Goal: Check status: Check status

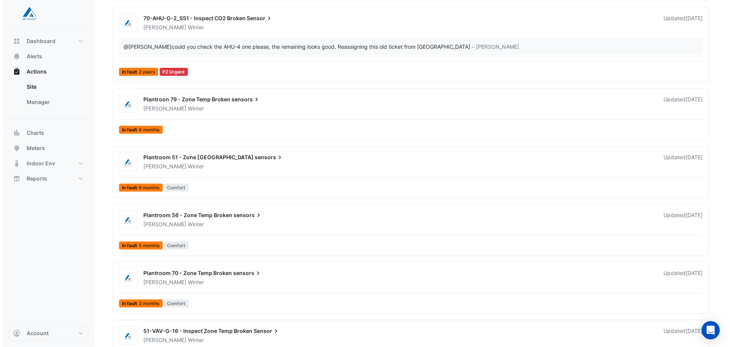
scroll to position [259, 0]
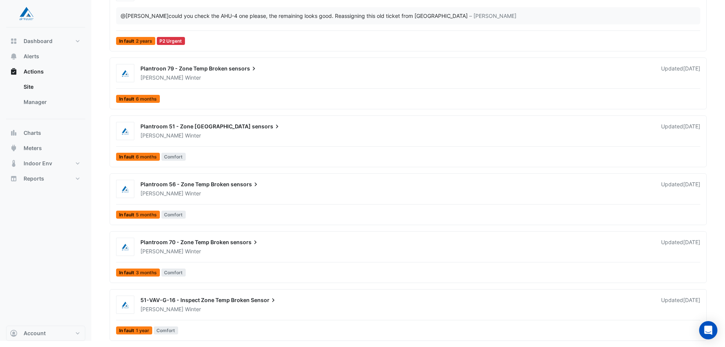
click at [213, 244] on span "Plantroom 70 - Zone Temp Broken" at bounding box center [184, 242] width 89 height 6
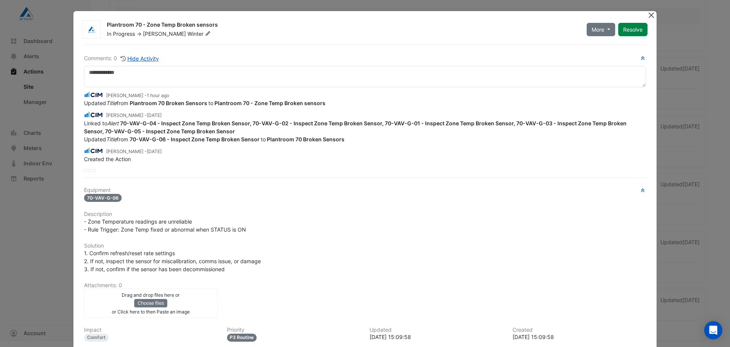
click at [651, 13] on button "Close" at bounding box center [652, 15] width 8 height 8
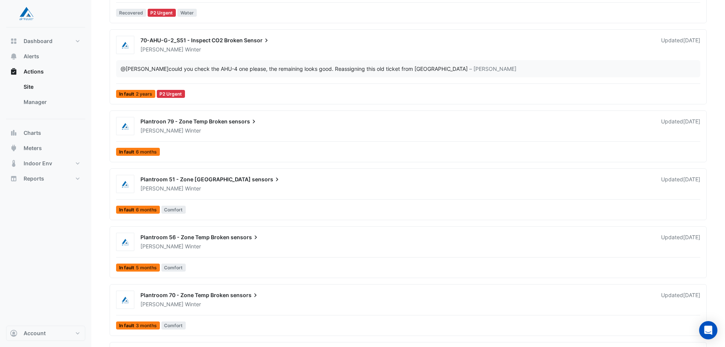
scroll to position [259, 0]
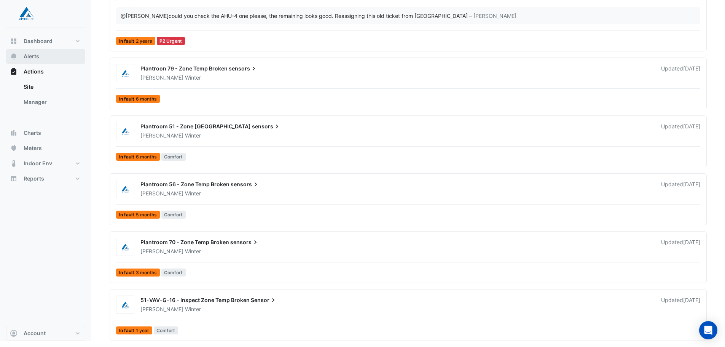
click at [31, 55] on span "Alerts" at bounding box center [32, 57] width 16 height 8
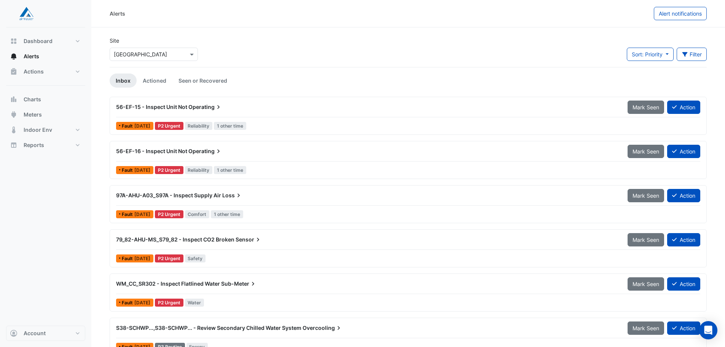
click at [181, 237] on span "79_82-AHU-MS_S79_82 - Inspect CO2 Broken" at bounding box center [175, 239] width 118 height 6
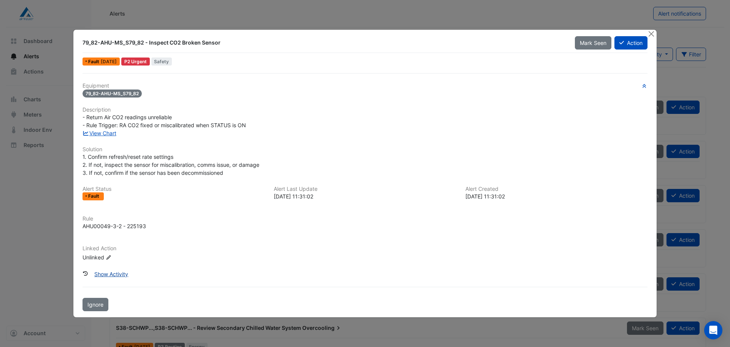
click at [116, 274] on button "Show Activity" at bounding box center [111, 273] width 44 height 13
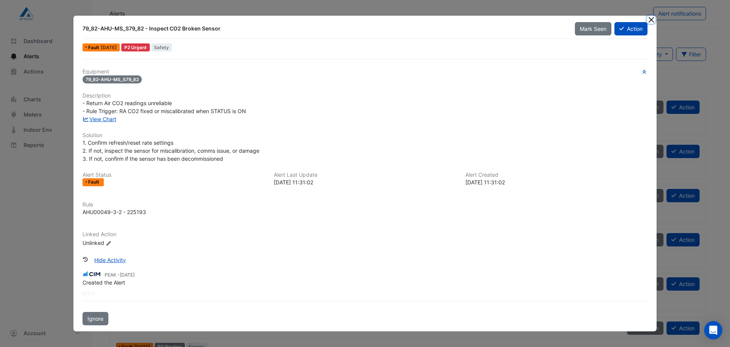
click at [654, 22] on button "Close" at bounding box center [652, 20] width 8 height 8
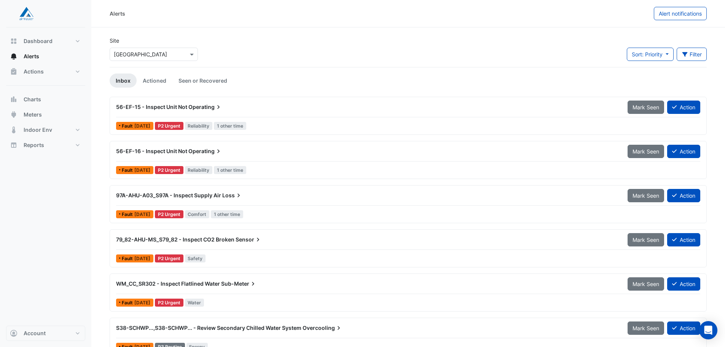
click at [154, 151] on span "56-EF-16 - Inspect Unit Not" at bounding box center [151, 151] width 71 height 6
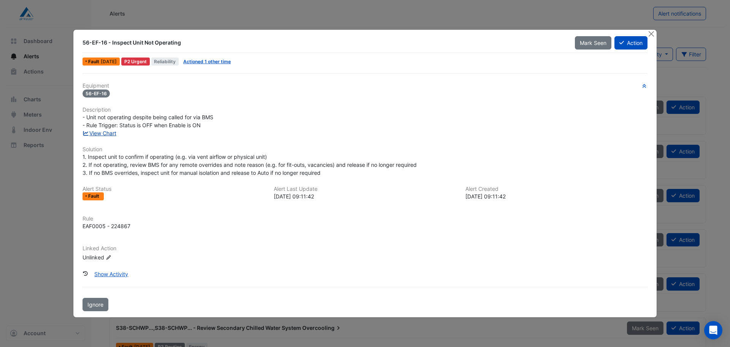
click at [111, 135] on link "View Chart" at bounding box center [100, 133] width 34 height 6
click at [649, 31] on button "Close" at bounding box center [652, 34] width 8 height 8
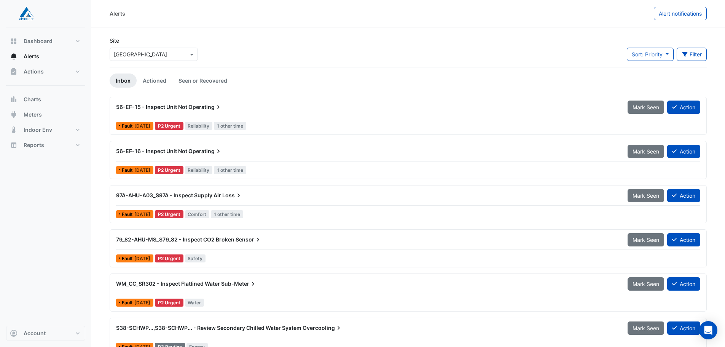
click at [188, 150] on div "56-EF-16 - Inspect Unit Not Operating" at bounding box center [367, 151] width 502 height 8
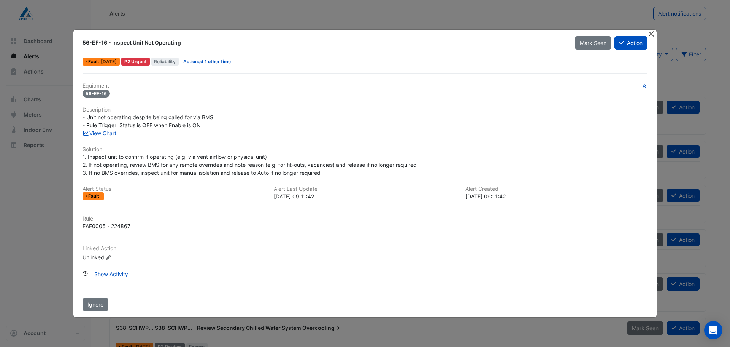
click at [650, 35] on button "Close" at bounding box center [652, 34] width 8 height 8
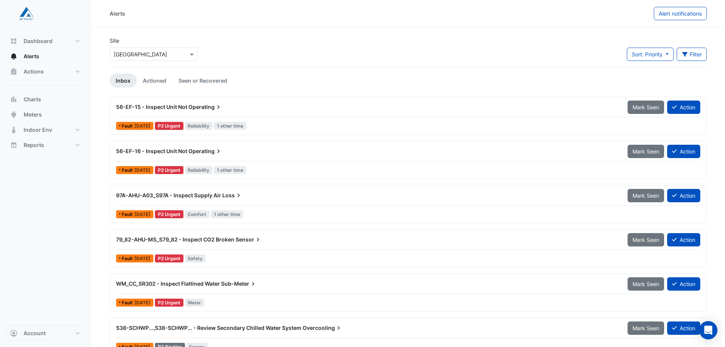
click at [169, 105] on span "56-EF-15 - Inspect Unit Not" at bounding box center [151, 106] width 71 height 6
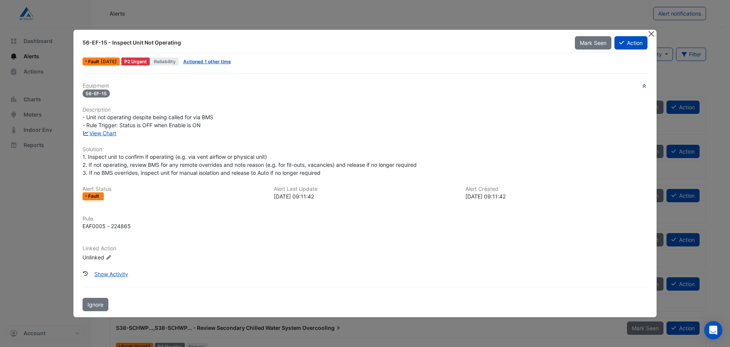
click at [655, 34] on div at bounding box center [653, 34] width 10 height 9
click at [650, 33] on button "Close" at bounding box center [652, 34] width 8 height 8
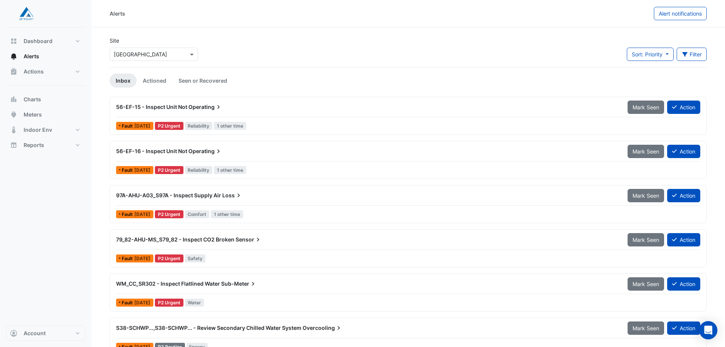
click at [189, 103] on span "Operating" at bounding box center [205, 107] width 34 height 8
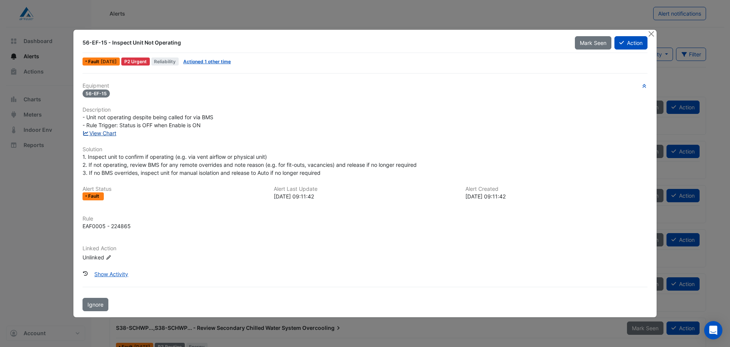
click at [111, 135] on link "View Chart" at bounding box center [100, 133] width 34 height 6
click at [651, 33] on button "Close" at bounding box center [652, 34] width 8 height 8
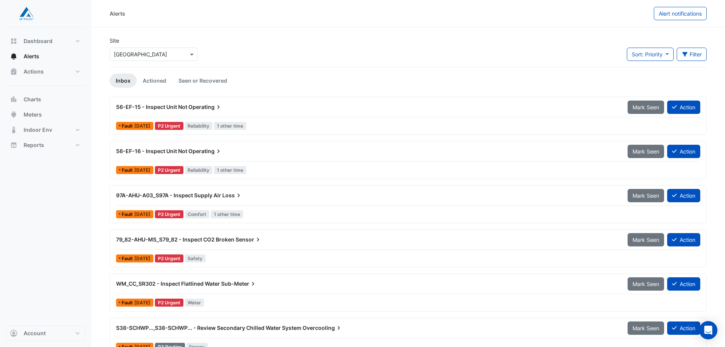
click at [170, 152] on span "56-EF-16 - Inspect Unit Not" at bounding box center [151, 151] width 71 height 6
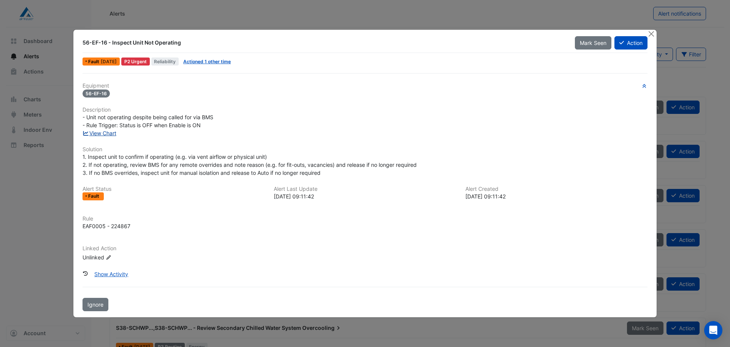
click at [113, 134] on link "View Chart" at bounding box center [100, 133] width 34 height 6
